Goal: Information Seeking & Learning: Learn about a topic

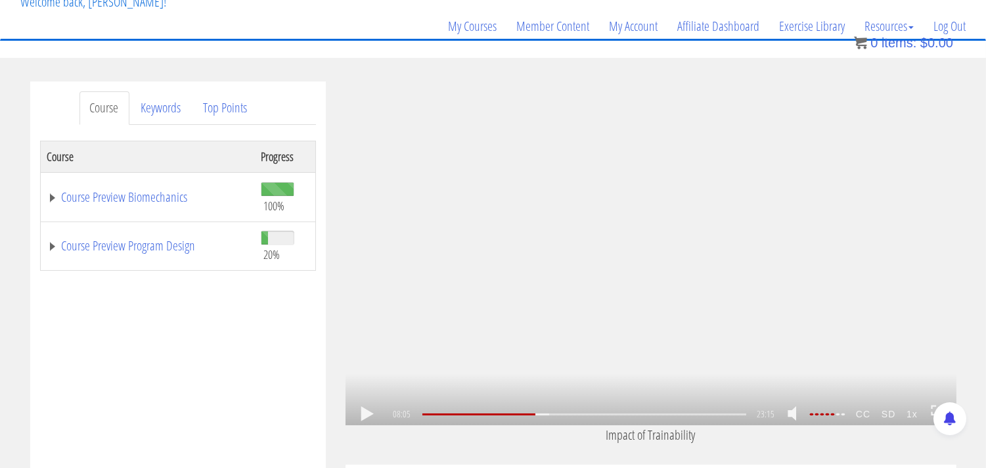
scroll to position [1265, 0]
click at [366, 414] on link at bounding box center [367, 414] width 22 height 0
click at [368, 414] on link at bounding box center [367, 414] width 22 height 0
click at [366, 414] on link at bounding box center [367, 414] width 22 height 0
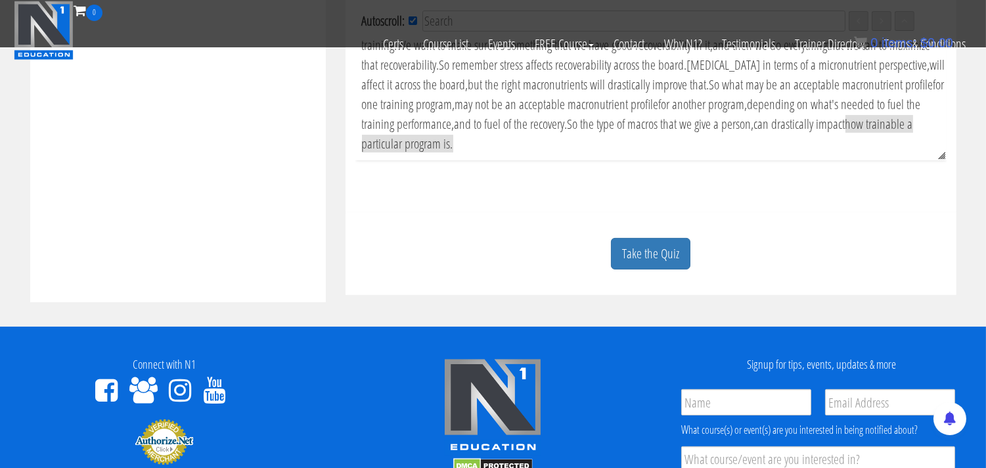
scroll to position [602, 0]
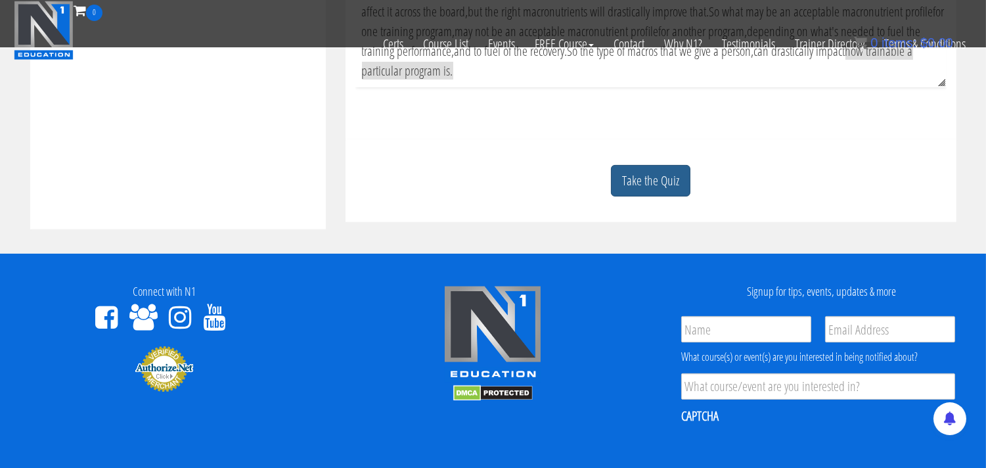
click at [650, 185] on link "Take the Quiz" at bounding box center [650, 181] width 79 height 32
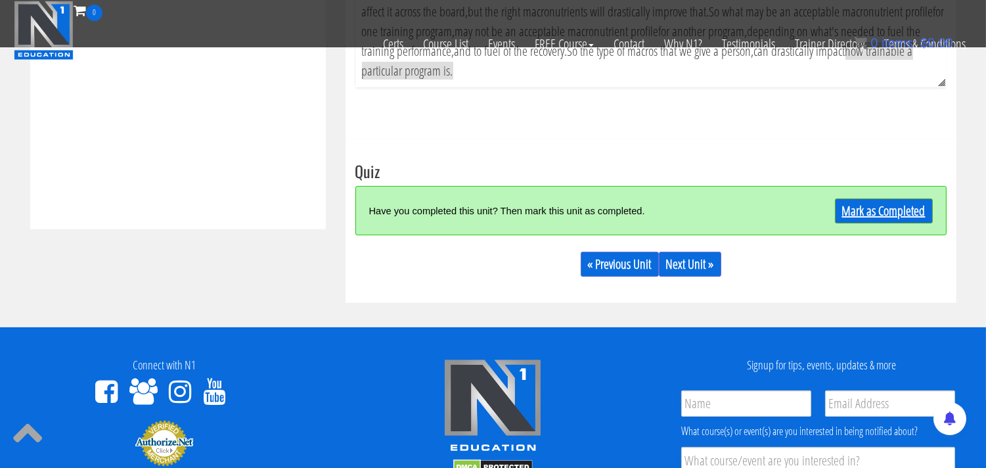
click at [891, 213] on link "Mark as Completed" at bounding box center [884, 210] width 98 height 25
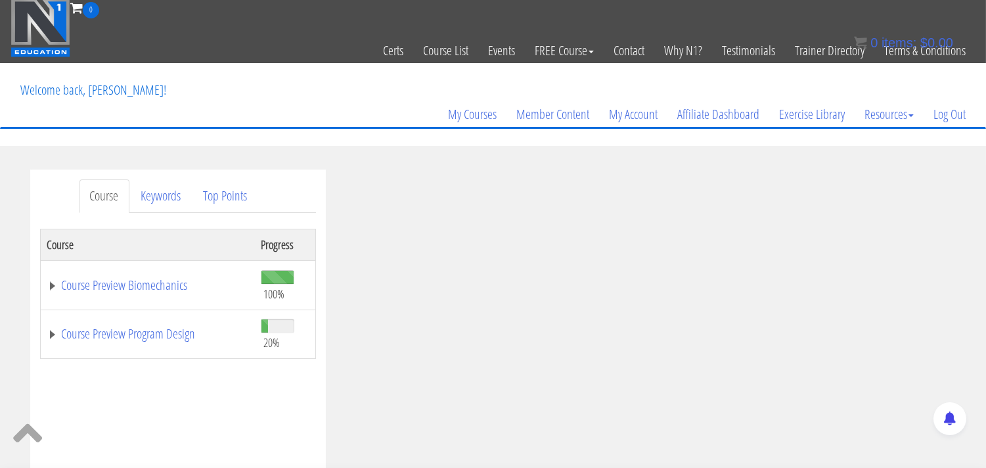
scroll to position [0, 0]
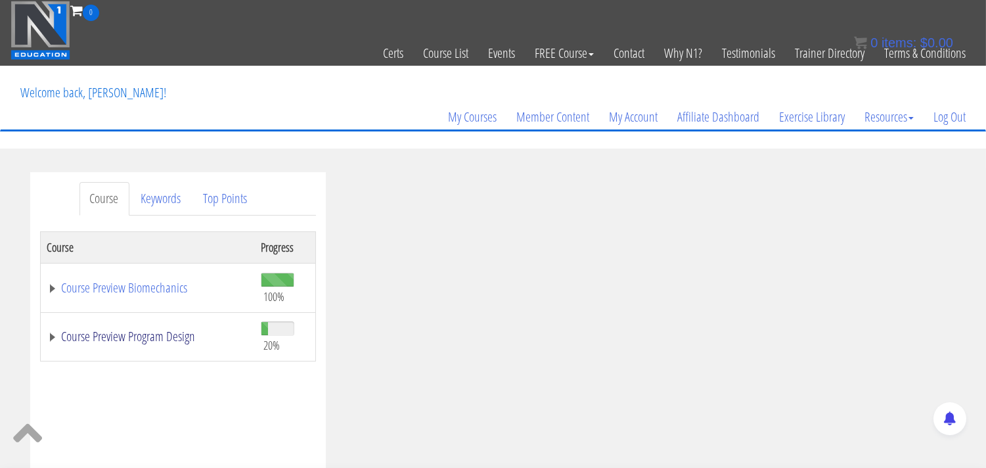
click at [94, 336] on link "Course Preview Program Design" at bounding box center [147, 336] width 200 height 13
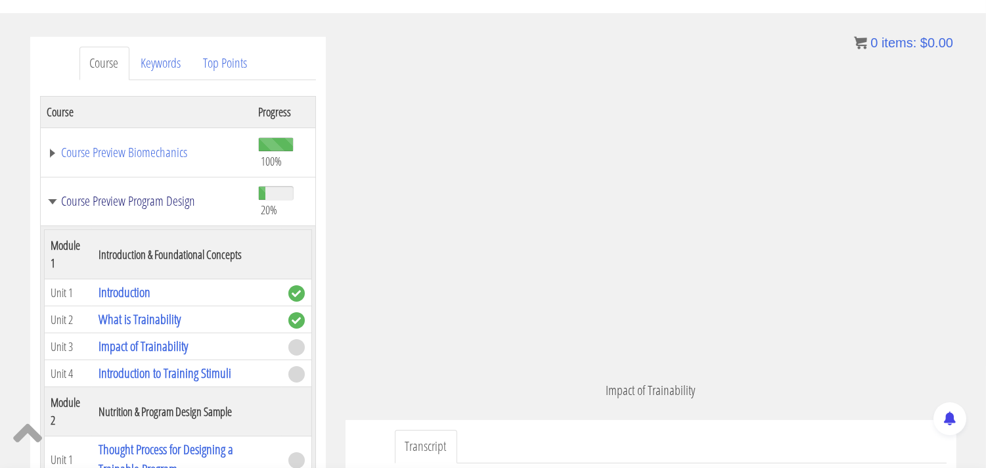
scroll to position [146, 0]
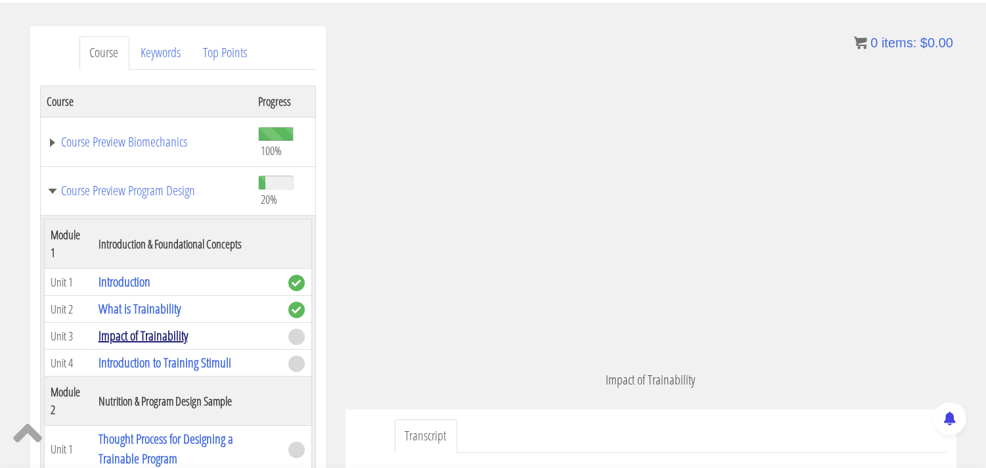
click at [138, 337] on link "Impact of Trainability" at bounding box center [143, 335] width 89 height 18
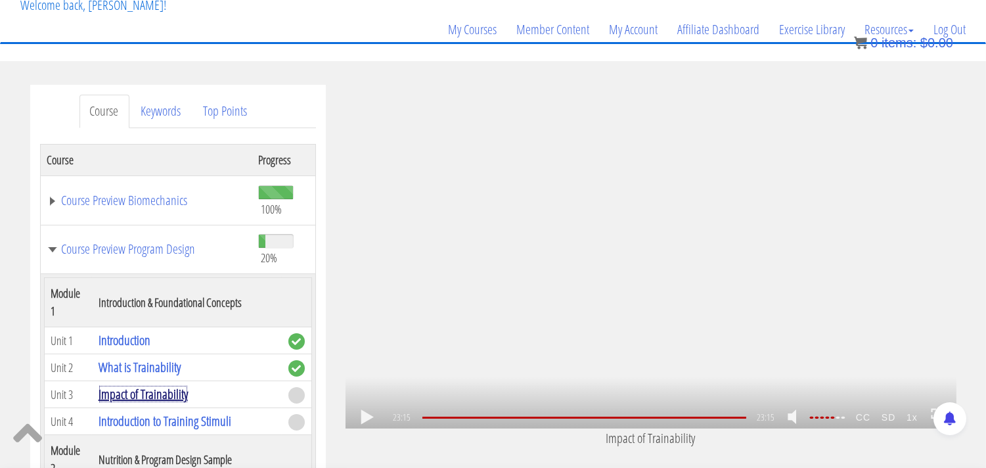
scroll to position [92, 0]
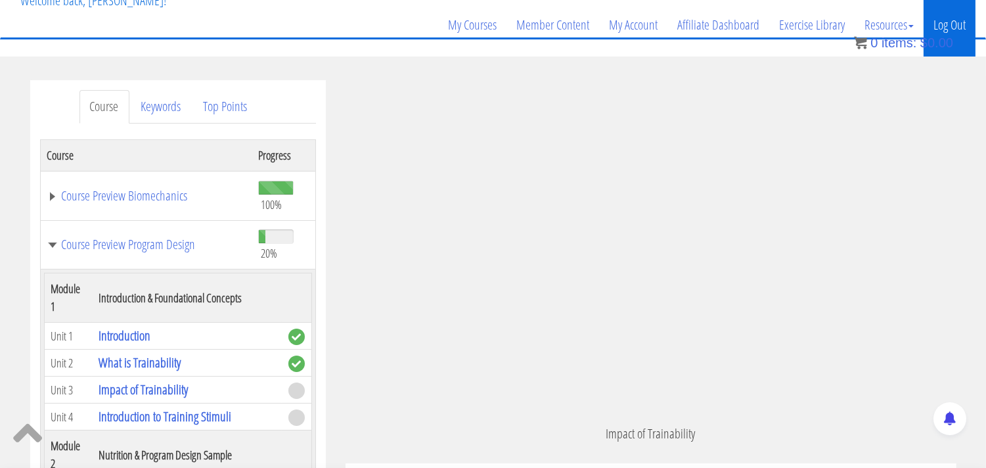
click at [965, 28] on link "Log Out" at bounding box center [949, 24] width 52 height 63
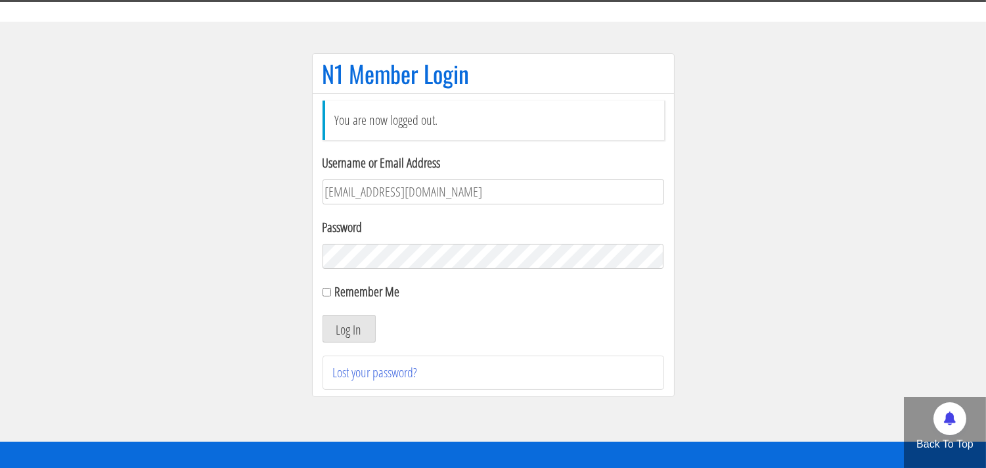
scroll to position [146, 0]
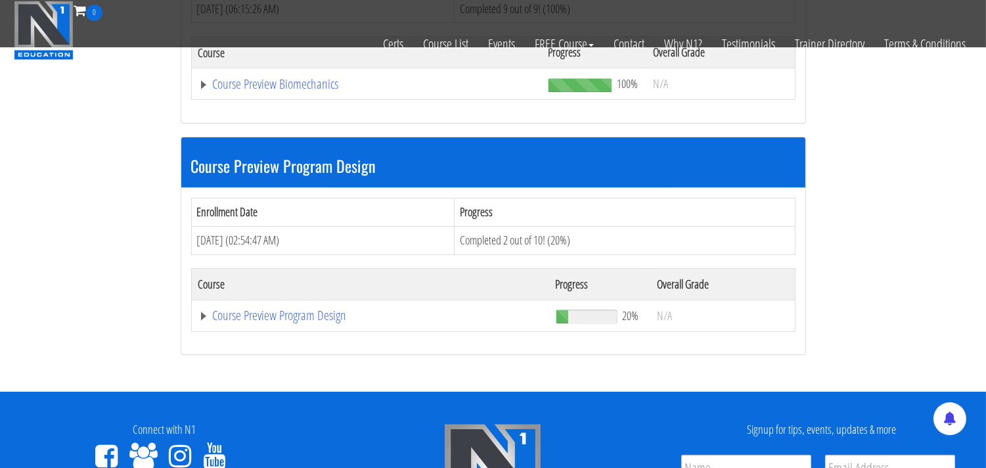
scroll to position [292, 0]
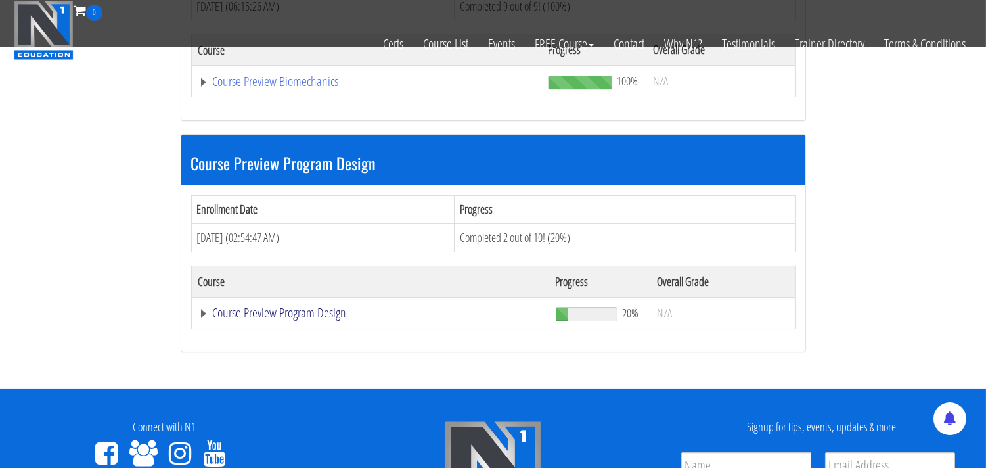
click at [258, 88] on link "Course Preview Program Design" at bounding box center [366, 81] width 337 height 13
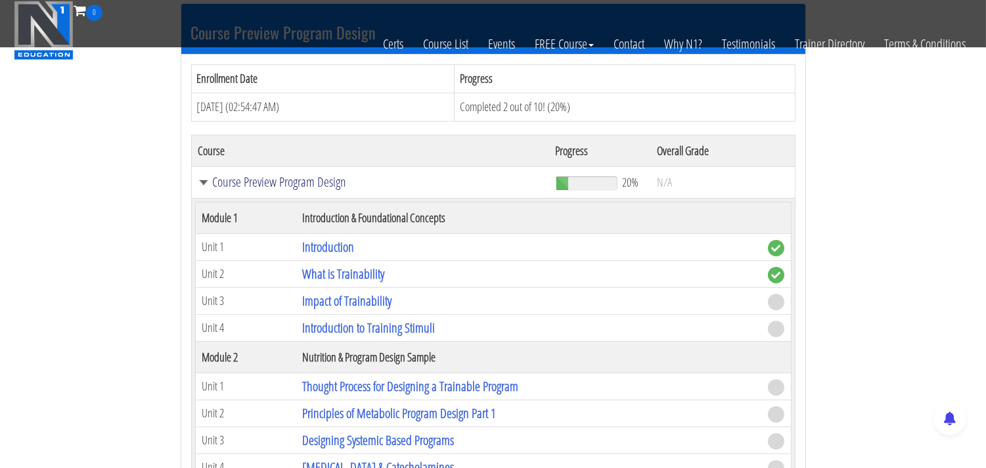
scroll to position [437, 0]
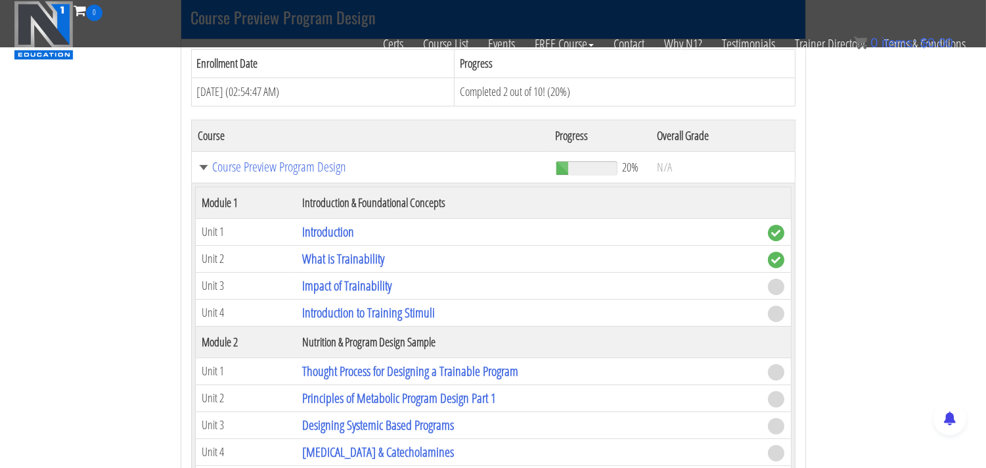
click at [777, 292] on span at bounding box center [776, 286] width 16 height 16
click at [362, 286] on link "Impact of Trainability" at bounding box center [346, 285] width 89 height 18
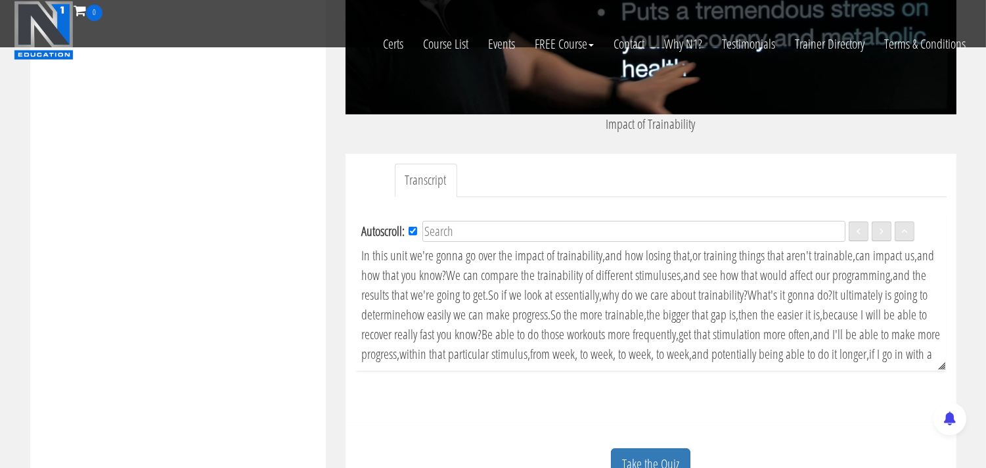
scroll to position [437, 0]
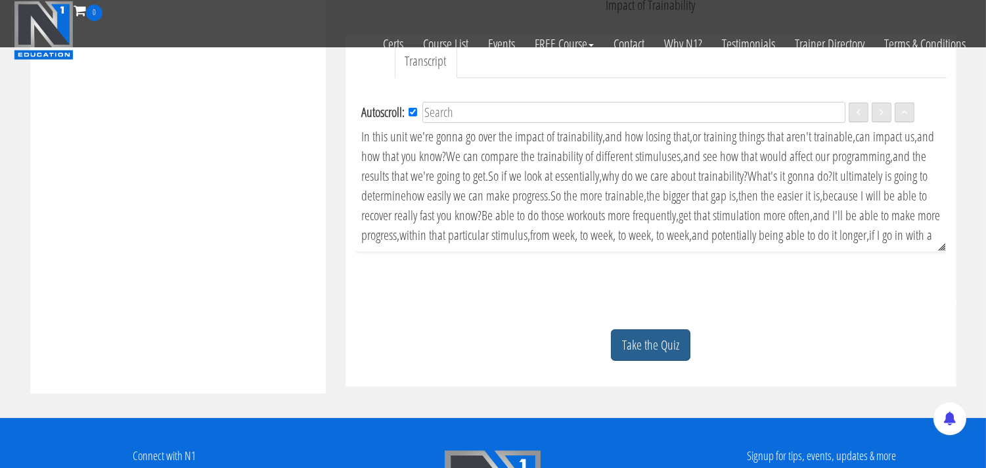
click at [668, 353] on link "Take the Quiz" at bounding box center [650, 345] width 79 height 32
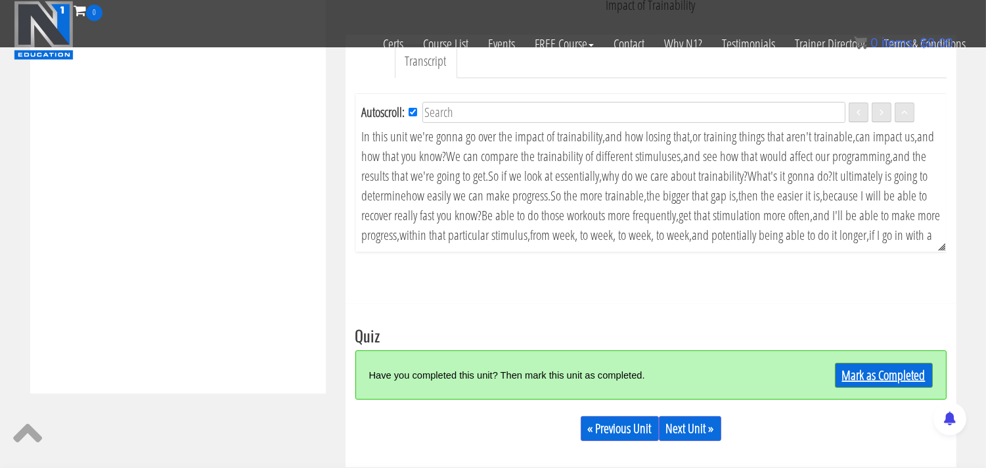
click at [875, 380] on link "Mark as Completed" at bounding box center [884, 374] width 98 height 25
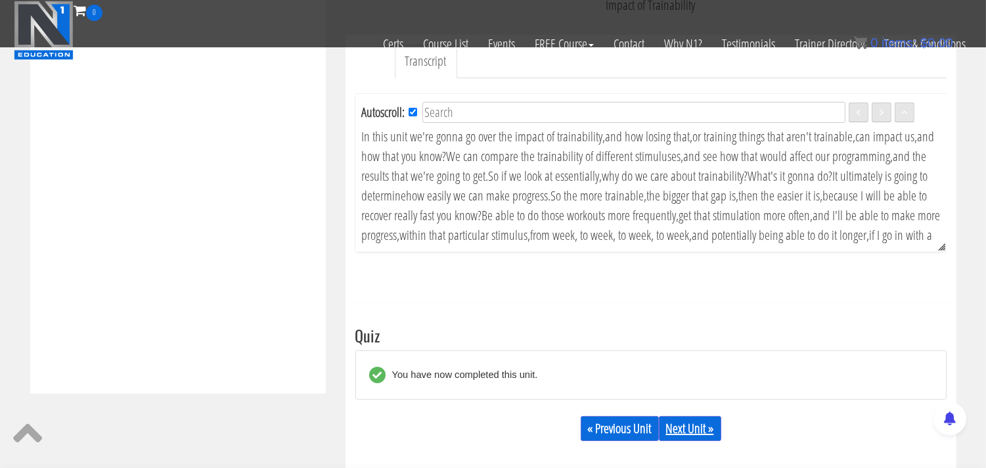
click at [686, 432] on link "Next Unit »" at bounding box center [690, 428] width 62 height 25
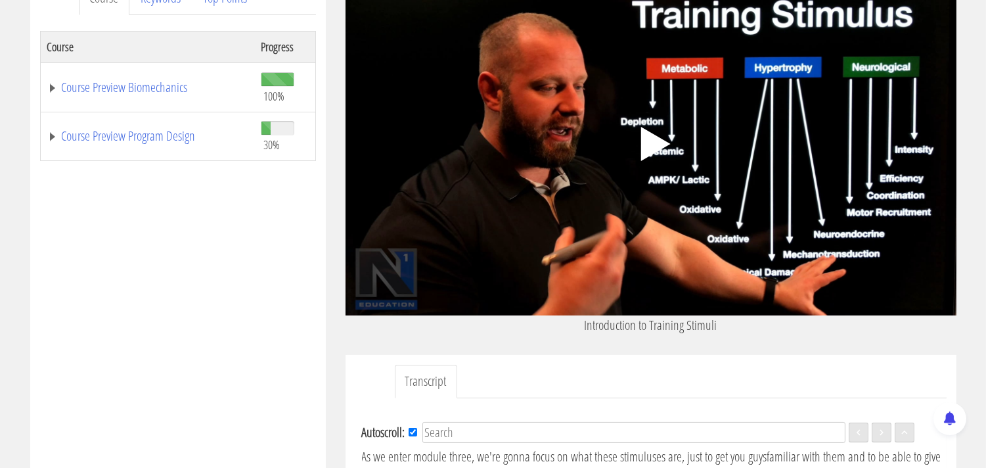
scroll to position [219, 0]
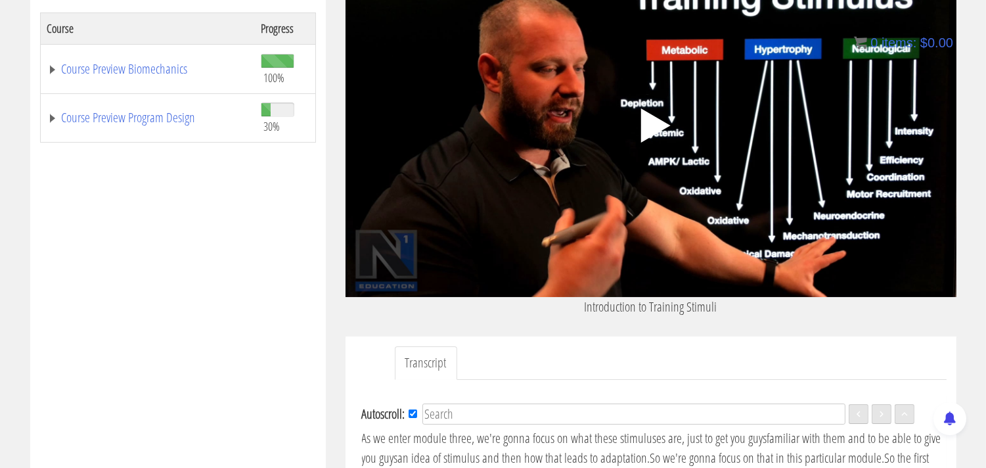
click at [651, 129] on polygon at bounding box center [655, 125] width 30 height 34
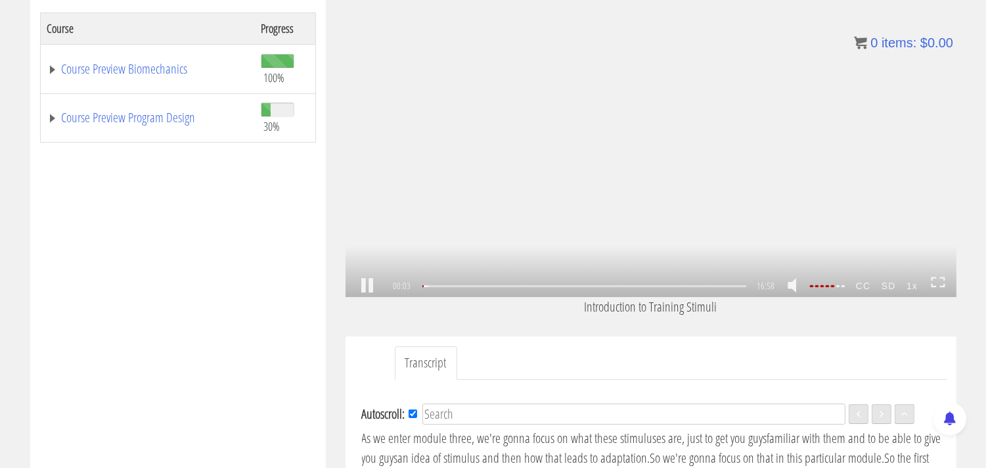
click at [370, 286] on link at bounding box center [367, 286] width 22 height 0
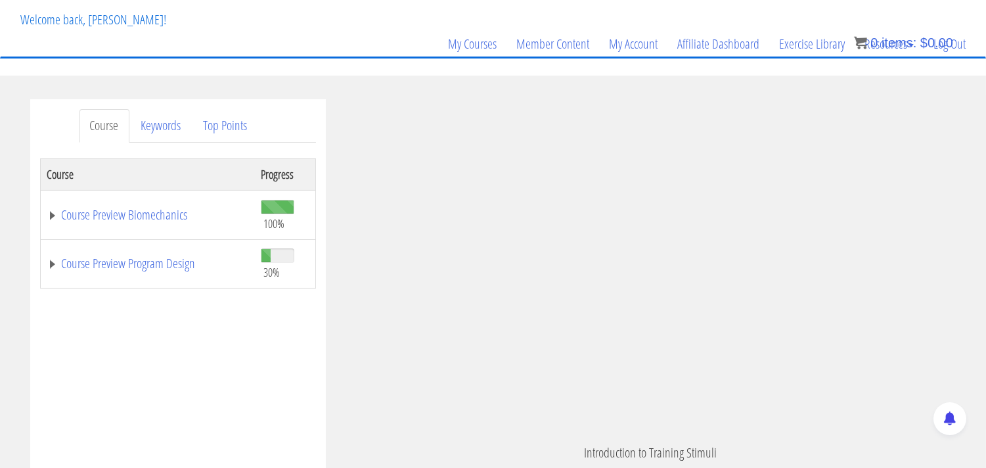
scroll to position [146, 0]
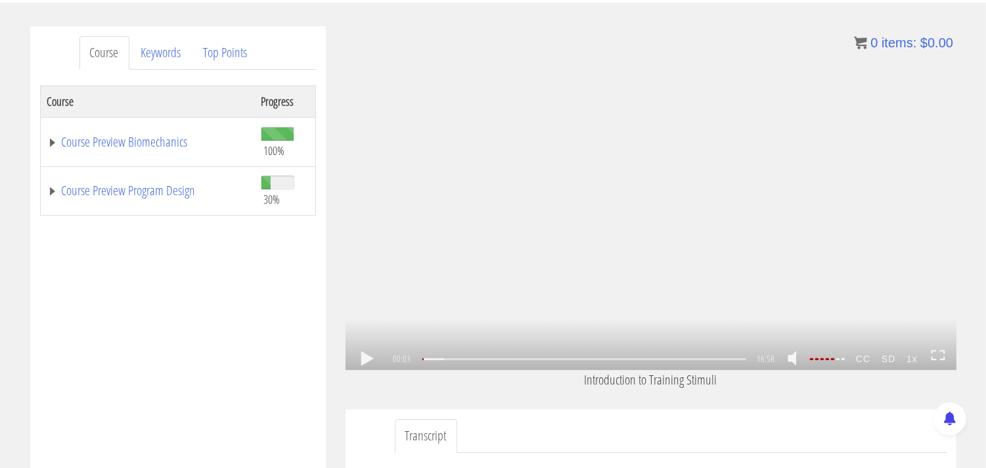
click at [368, 359] on link at bounding box center [367, 359] width 22 height 0
